Goal: Task Accomplishment & Management: Manage account settings

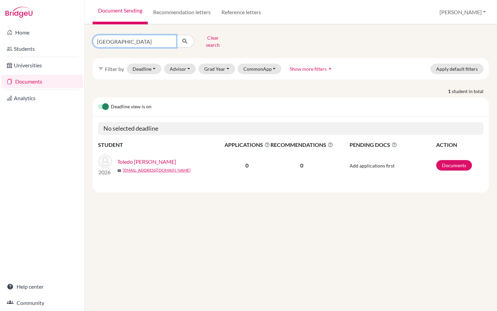
drag, startPoint x: 117, startPoint y: 39, endPoint x: 88, endPoint y: 38, distance: 28.7
click at [88, 38] on div "toledo Clear search" at bounding box center [156, 41] width 136 height 18
click at [112, 41] on input "Find student by name..." at bounding box center [135, 41] width 84 height 13
type input "rathwick"
click button "submit" at bounding box center [185, 41] width 18 height 13
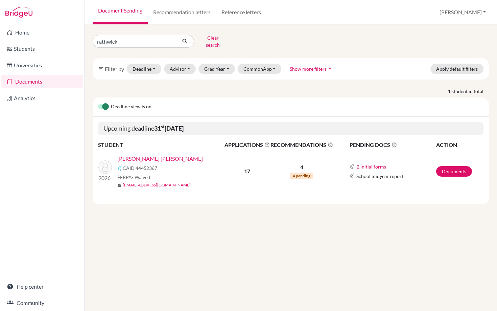
click at [158, 154] on link "Rathwick Tijerino, Emilia Yaoska" at bounding box center [160, 158] width 86 height 8
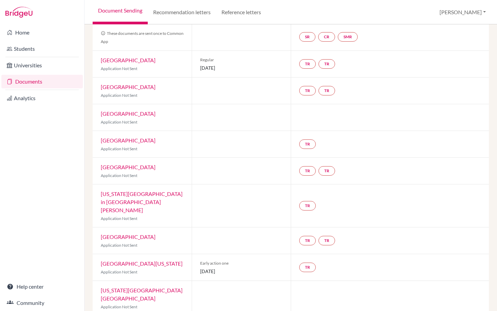
scroll to position [64, 0]
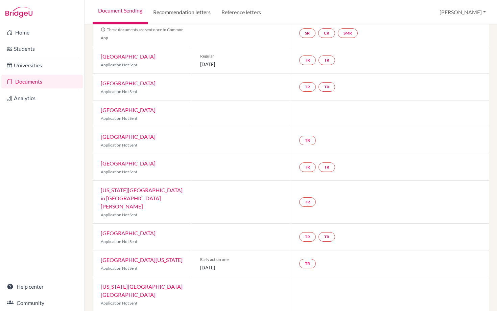
click at [182, 11] on link "Recommendation letters" at bounding box center [182, 12] width 68 height 24
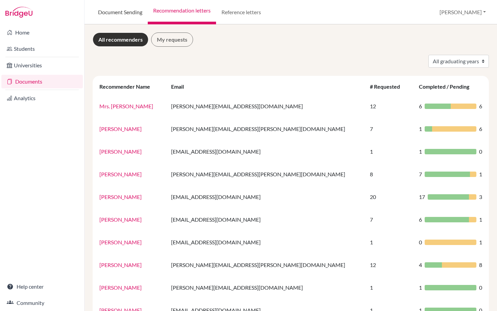
click at [121, 15] on link "Document Sending" at bounding box center [120, 12] width 55 height 24
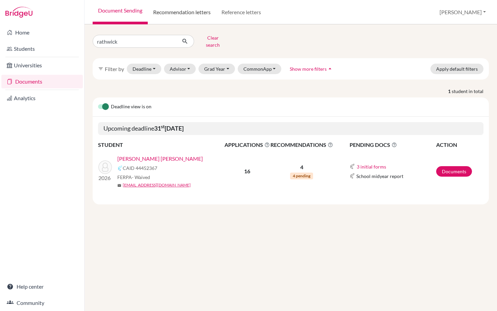
click at [176, 10] on link "Recommendation letters" at bounding box center [182, 12] width 68 height 24
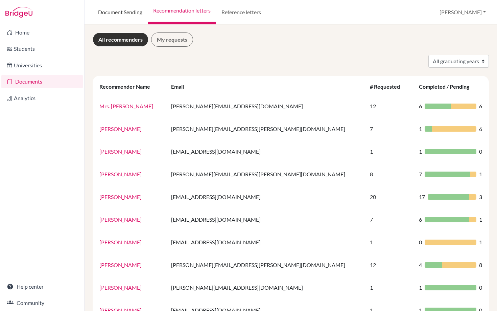
click at [123, 13] on link "Document Sending" at bounding box center [120, 12] width 55 height 24
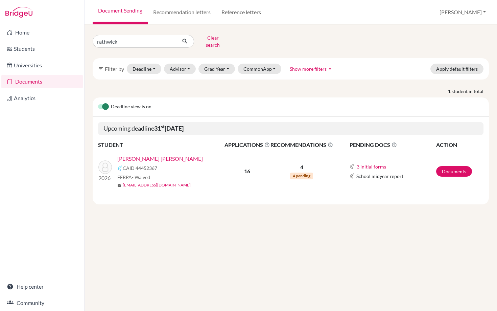
click at [157, 154] on link "[PERSON_NAME] [PERSON_NAME]" at bounding box center [160, 158] width 86 height 8
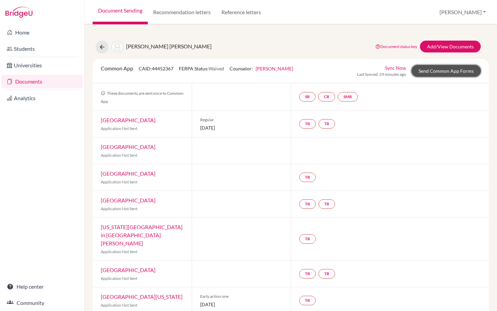
click at [442, 71] on link "Send Common App Forms" at bounding box center [445, 71] width 69 height 12
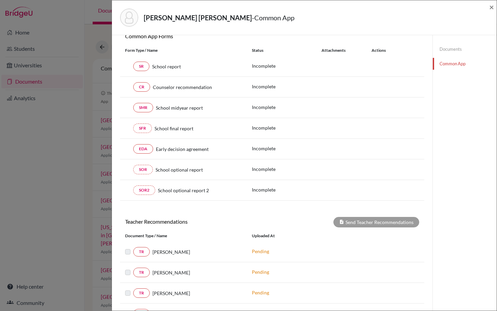
scroll to position [157, 0]
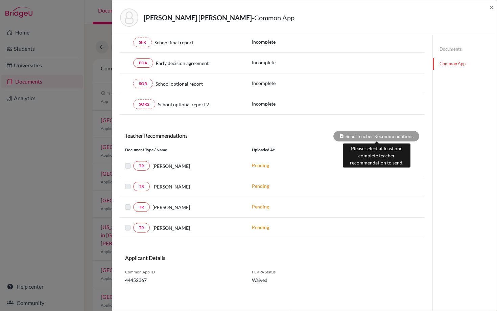
click at [357, 134] on div "Send Teacher Recommendations" at bounding box center [376, 136] width 86 height 10
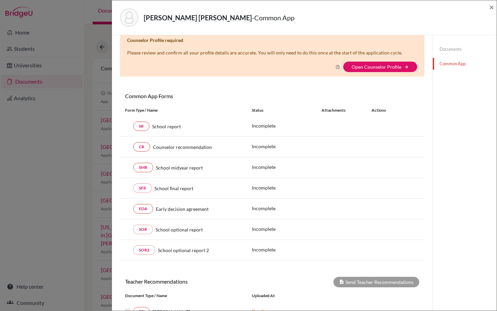
scroll to position [0, 0]
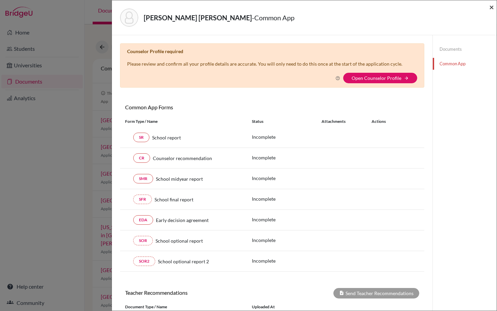
click at [492, 8] on span "×" at bounding box center [491, 7] width 5 height 10
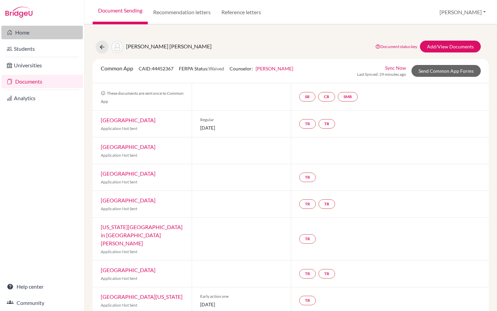
click at [28, 34] on link "Home" at bounding box center [41, 33] width 81 height 14
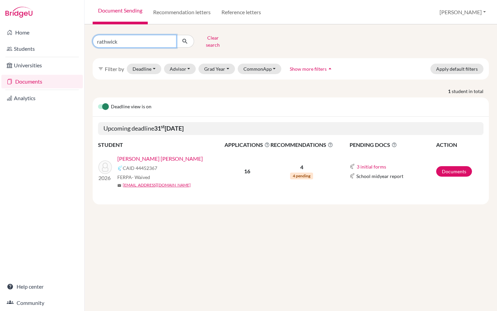
drag, startPoint x: 124, startPoint y: 40, endPoint x: 83, endPoint y: 39, distance: 41.3
click at [83, 39] on div "Home Students Universities Documents Analytics Help center Community Document S…" at bounding box center [248, 155] width 497 height 311
type input "alegria"
click button "submit" at bounding box center [185, 41] width 18 height 13
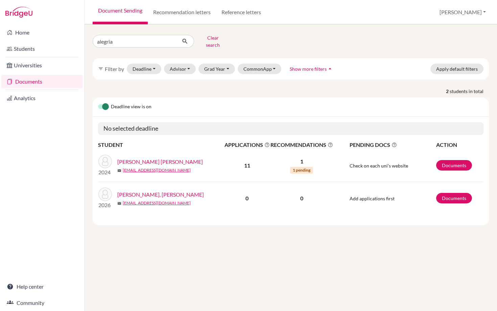
click at [154, 159] on link "[PERSON_NAME] [PERSON_NAME]" at bounding box center [160, 162] width 86 height 8
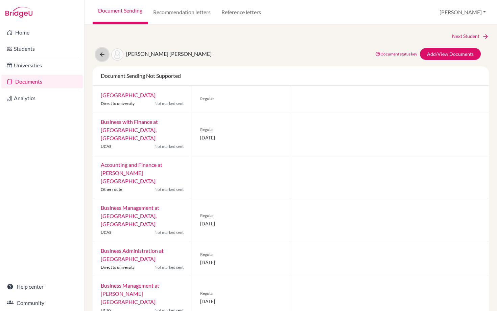
click at [105, 55] on button at bounding box center [102, 54] width 13 height 13
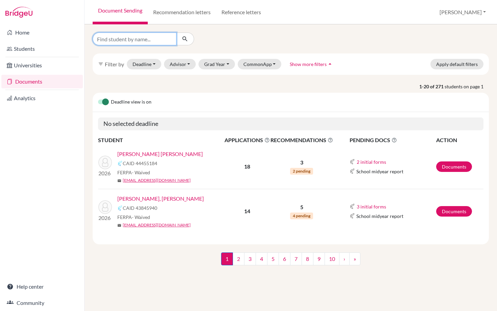
click at [156, 42] on input "Find student by name..." at bounding box center [135, 38] width 84 height 13
type input "alegria"
click button "submit" at bounding box center [185, 38] width 18 height 13
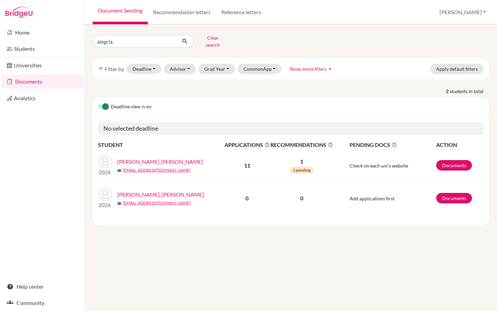
click at [159, 191] on link "[PERSON_NAME], [PERSON_NAME]" at bounding box center [160, 194] width 87 height 8
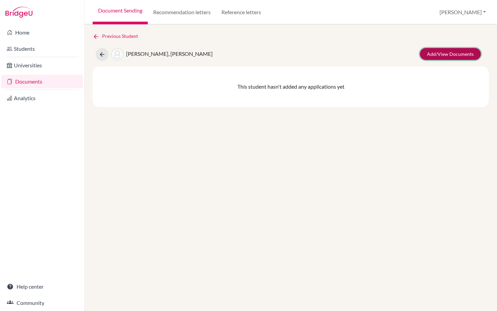
click at [451, 56] on link "Add/View Documents" at bounding box center [450, 54] width 61 height 12
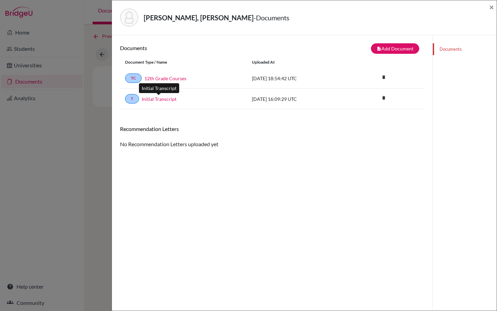
click at [160, 101] on link "Initial Transcript" at bounding box center [159, 98] width 35 height 7
